Goal: Navigation & Orientation: Go to known website

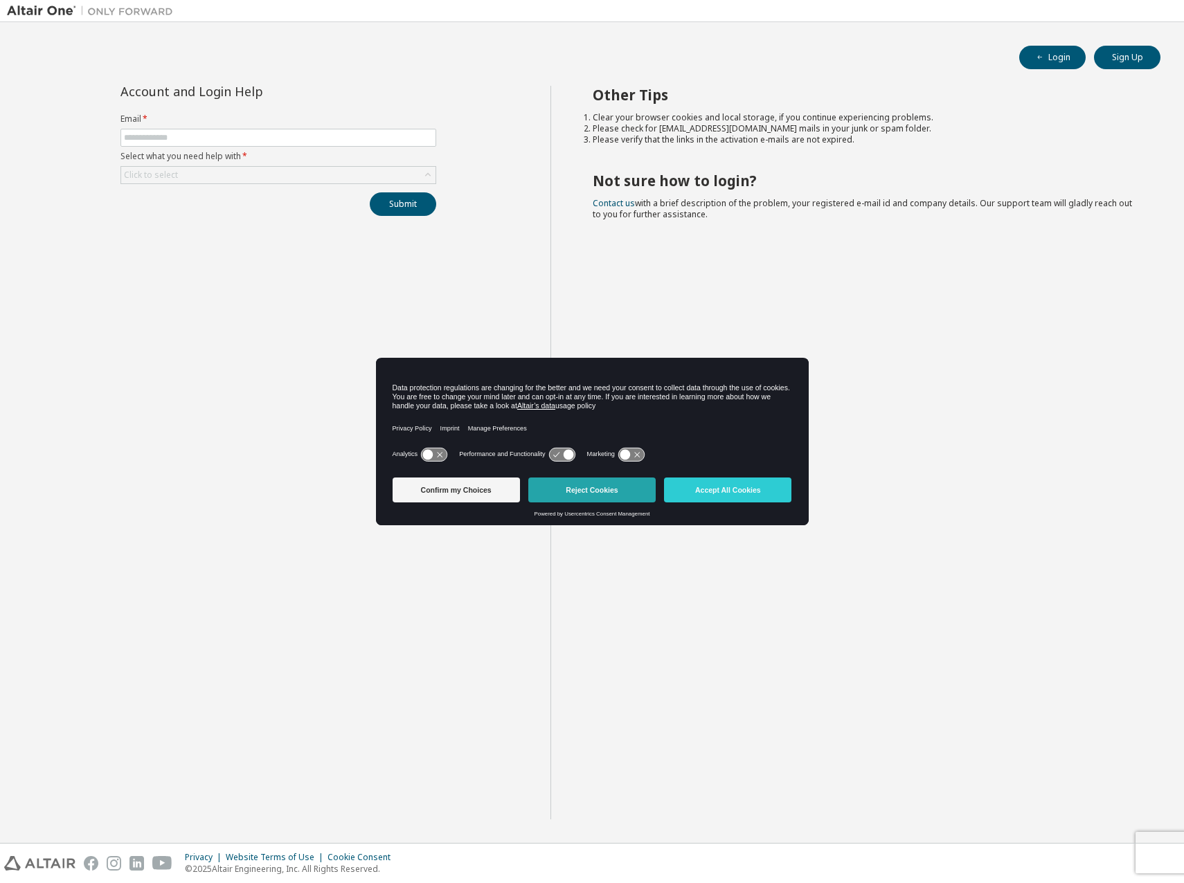
click at [567, 492] on button "Reject Cookies" at bounding box center [591, 490] width 127 height 25
